Goal: Communication & Community: Ask a question

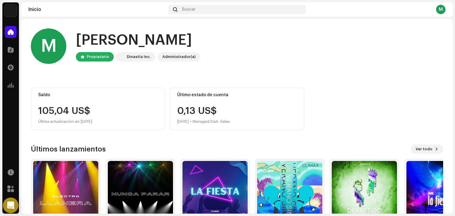
click at [9, 205] on icon "Open Intercom Messenger" at bounding box center [10, 206] width 7 height 8
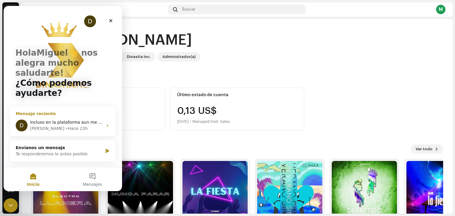
click at [78, 126] on div "Dayana • Hace 23h" at bounding box center [66, 129] width 73 height 6
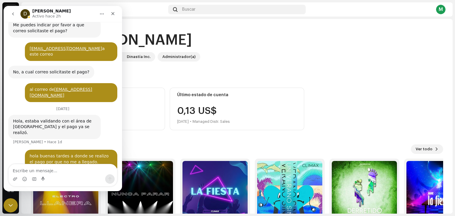
scroll to position [266, 0]
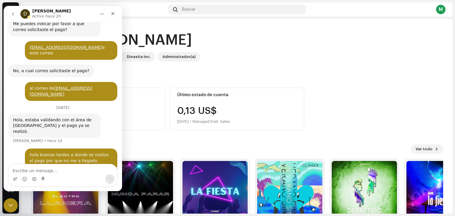
click at [77, 170] on textarea "Escribe un mensaje..." at bounding box center [63, 170] width 108 height 10
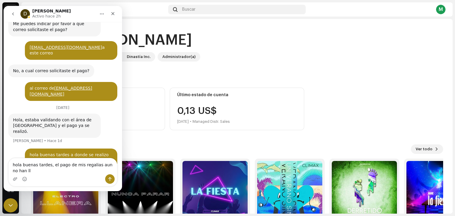
scroll to position [272, 0]
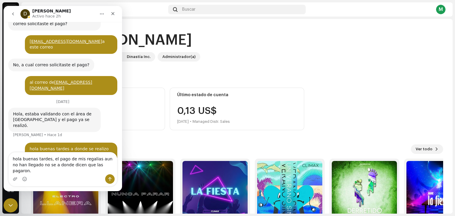
type textarea "hola buenas tardes, el pago de mis regalias aun no han llegado no se a donde di…"
click at [113, 181] on button "Enviar un mensaje…" at bounding box center [109, 179] width 9 height 9
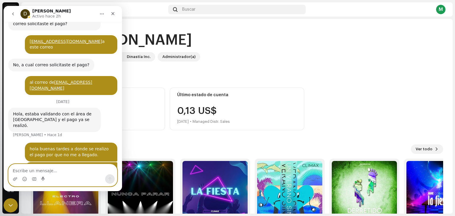
scroll to position [304, 0]
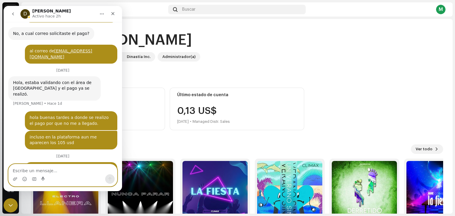
click at [68, 169] on textarea "Escribe un mensaje..." at bounding box center [63, 170] width 108 height 10
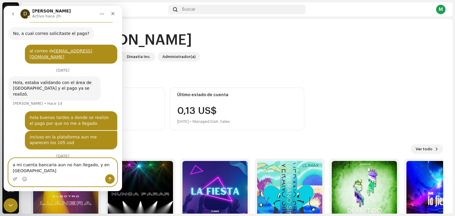
scroll to position [309, 0]
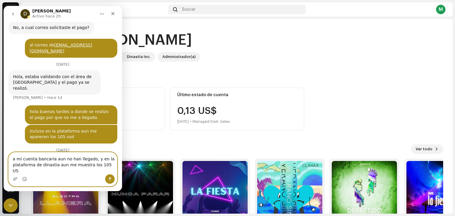
type textarea "a mi cuenta bancaria aun no han llegado, y en la plataforma de dinastia aun me …"
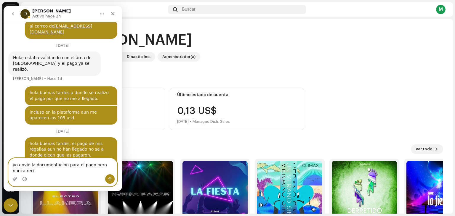
scroll to position [334, 0]
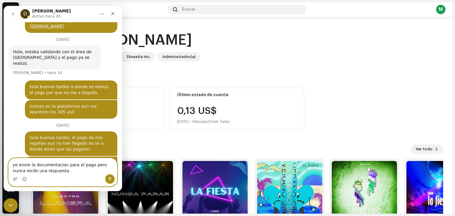
type textarea "yo envie la documentacion para el pago pero nunca recibi una respuesta."
click at [110, 178] on icon "Enviar un mensaje…" at bounding box center [109, 180] width 3 height 4
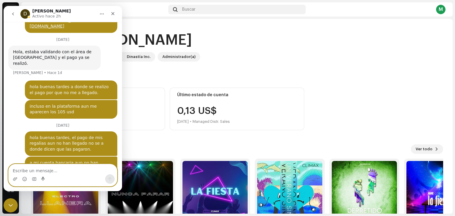
scroll to position [348, 0]
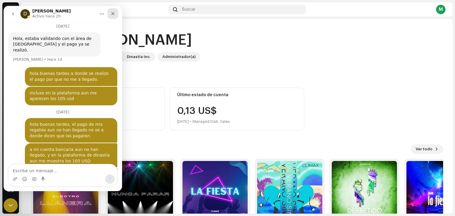
click at [116, 13] on div "Cerrar" at bounding box center [113, 13] width 11 height 11
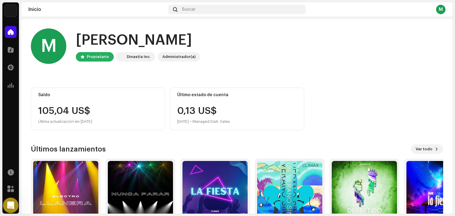
click at [7, 210] on div "Abrir Intercom Messenger" at bounding box center [10, 205] width 20 height 20
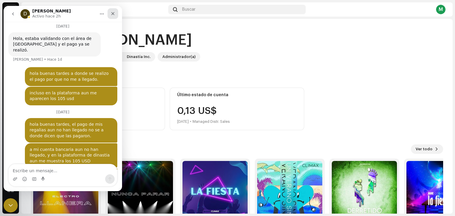
click at [114, 13] on icon "Cerrar" at bounding box center [112, 13] width 3 height 3
